Goal: Task Accomplishment & Management: Use online tool/utility

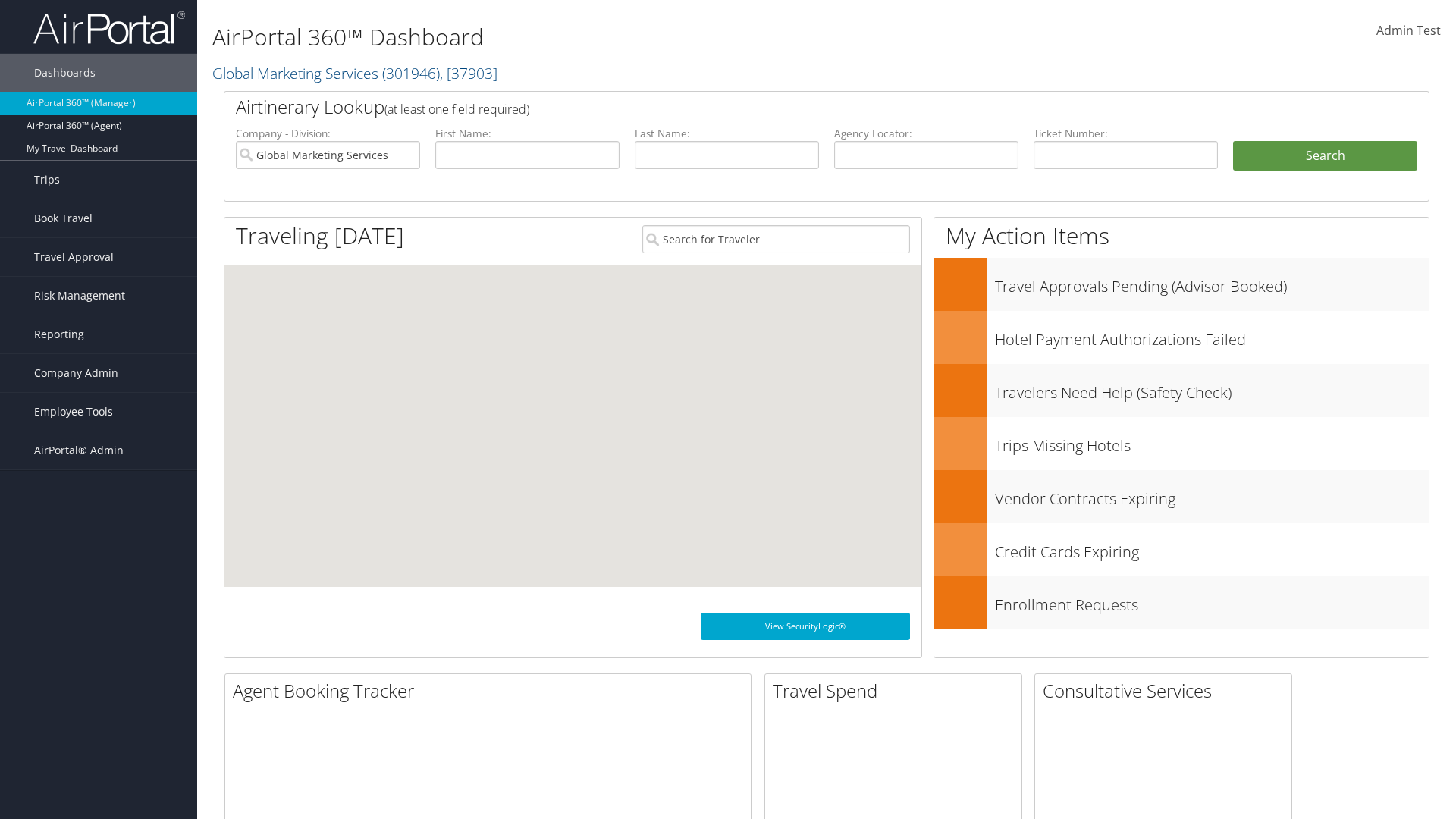
click at [99, 374] on span "Company Admin" at bounding box center [75, 373] width 84 height 38
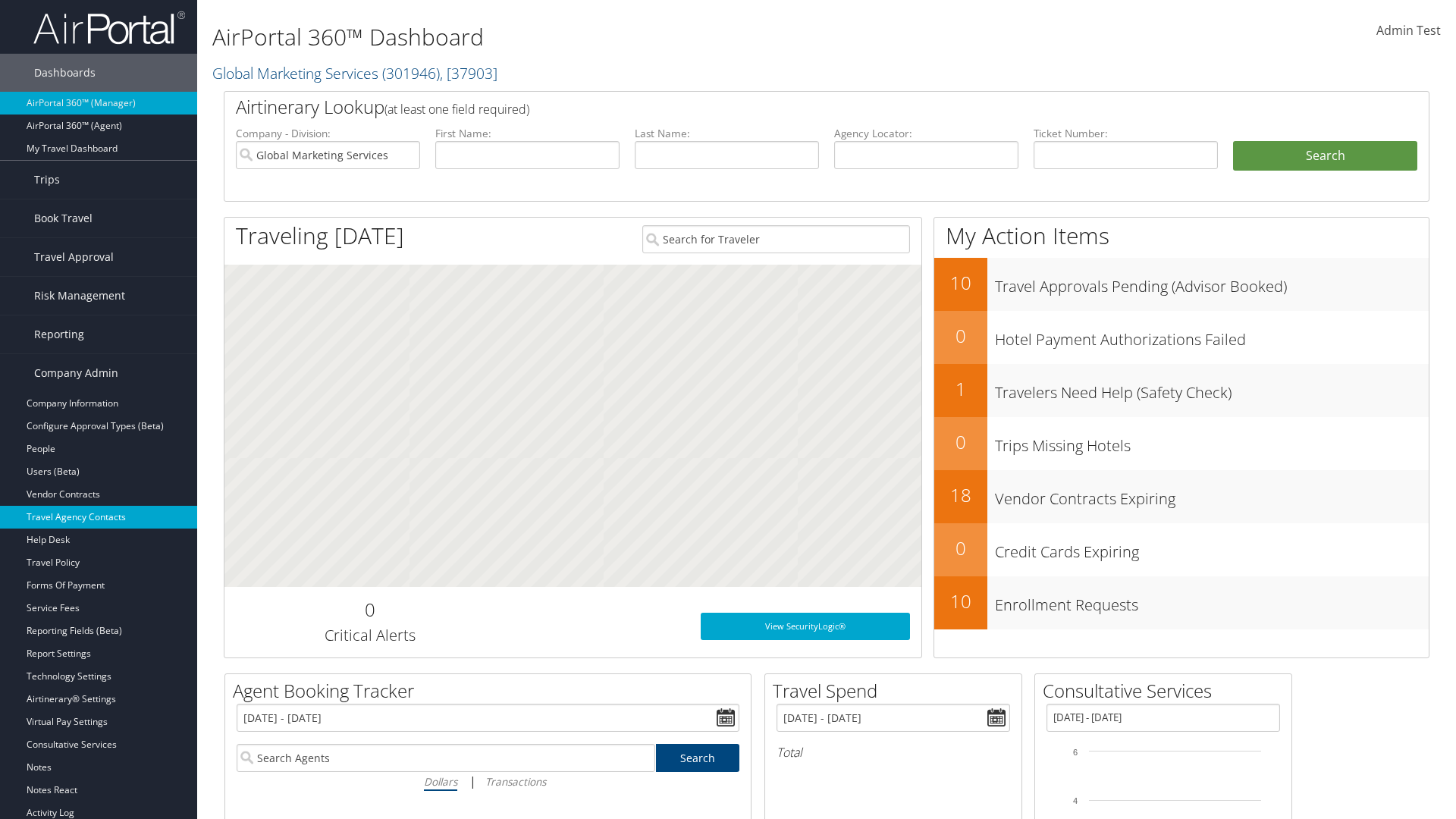
click at [99, 517] on link "Travel Agency Contacts" at bounding box center [98, 517] width 197 height 23
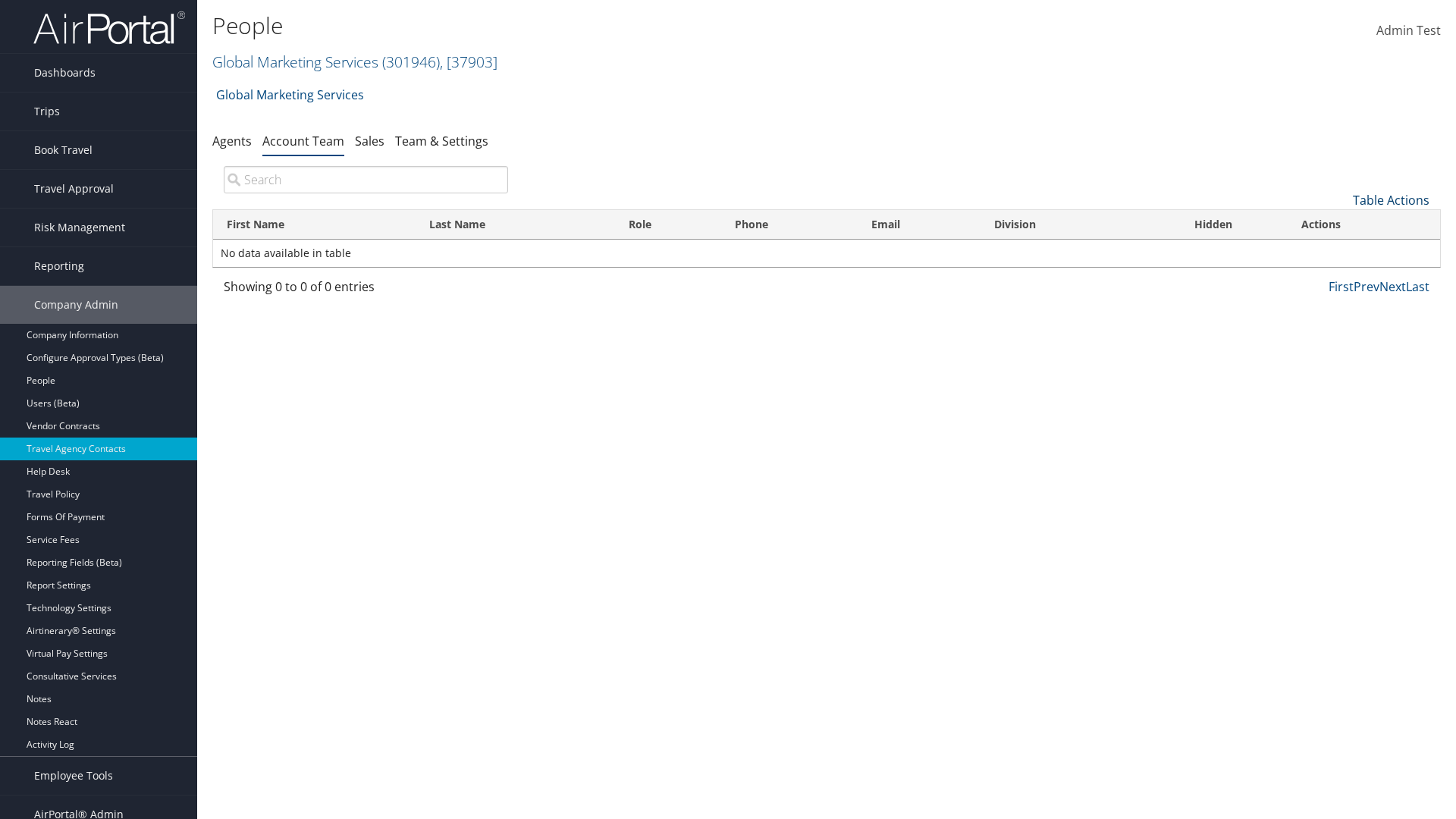
click at [1390, 200] on link "Table Actions" at bounding box center [1390, 200] width 76 height 17
click at [1340, 224] on link "Add Team Member" at bounding box center [1339, 223] width 199 height 25
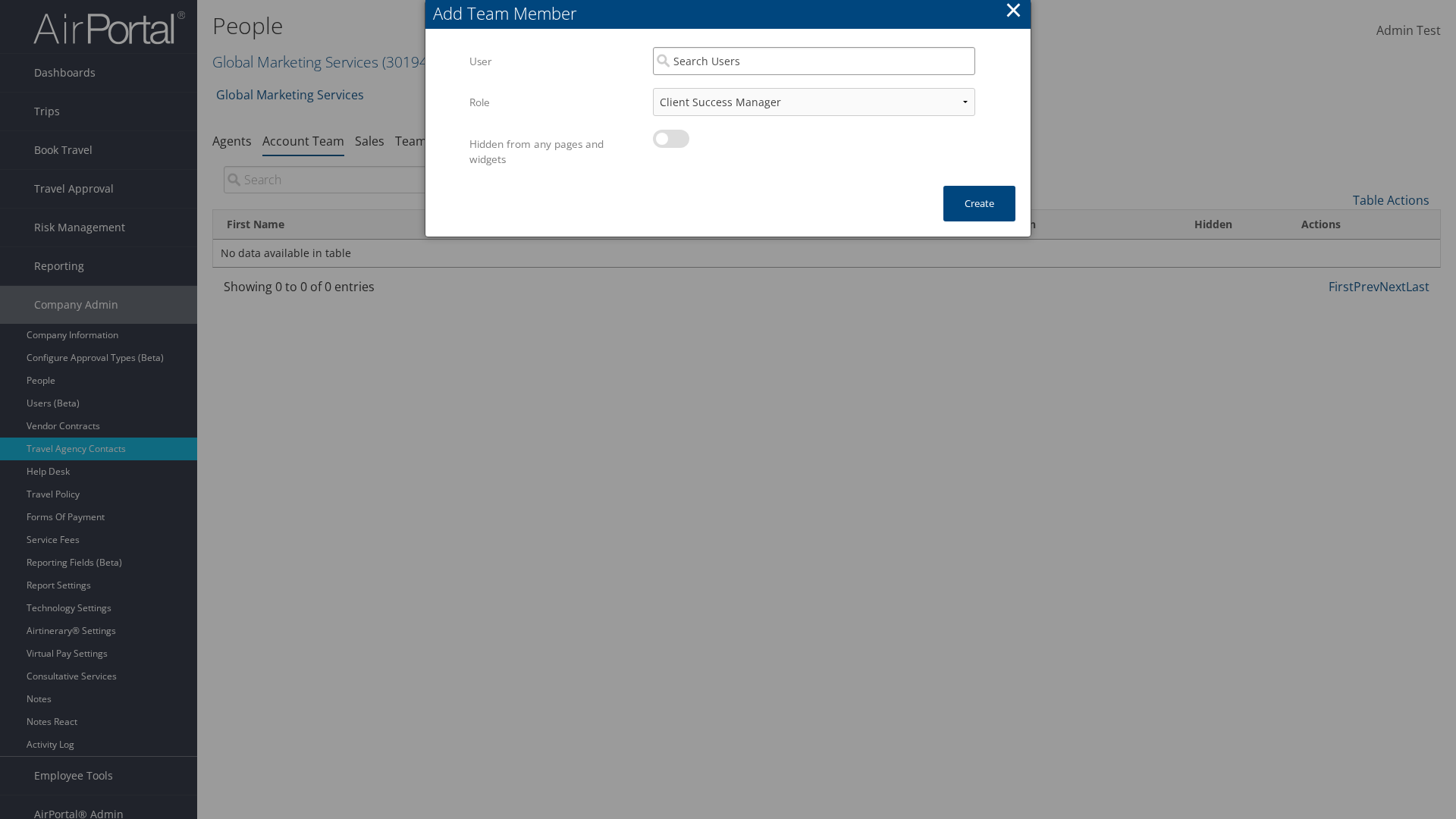
click at [814, 60] on input "search" at bounding box center [814, 61] width 323 height 28
click at [814, 97] on div "User" at bounding box center [813, 105] width 316 height 15
type input "Admin Test"
click at [979, 203] on button "Create" at bounding box center [979, 204] width 72 height 36
